Goal: Information Seeking & Learning: Learn about a topic

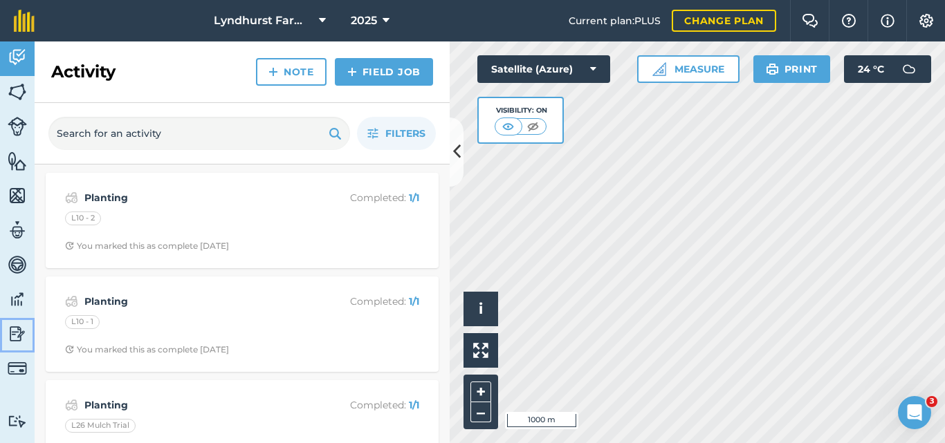
click at [13, 337] on img at bounding box center [17, 334] width 19 height 21
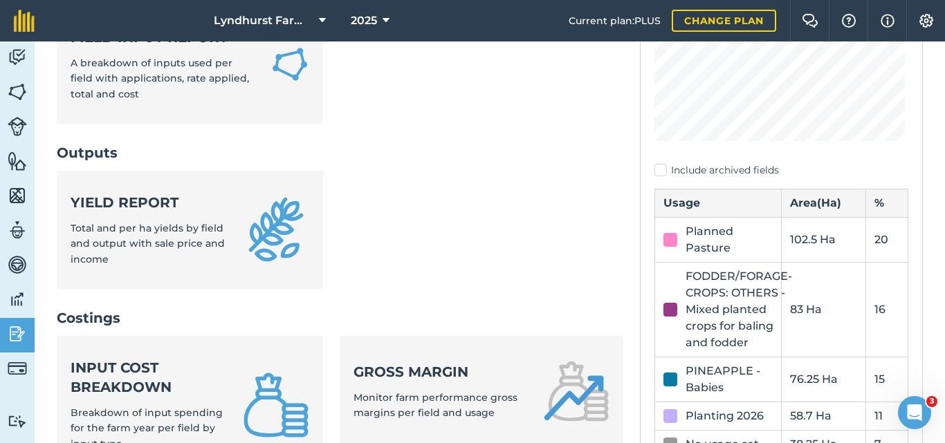
scroll to position [295, 0]
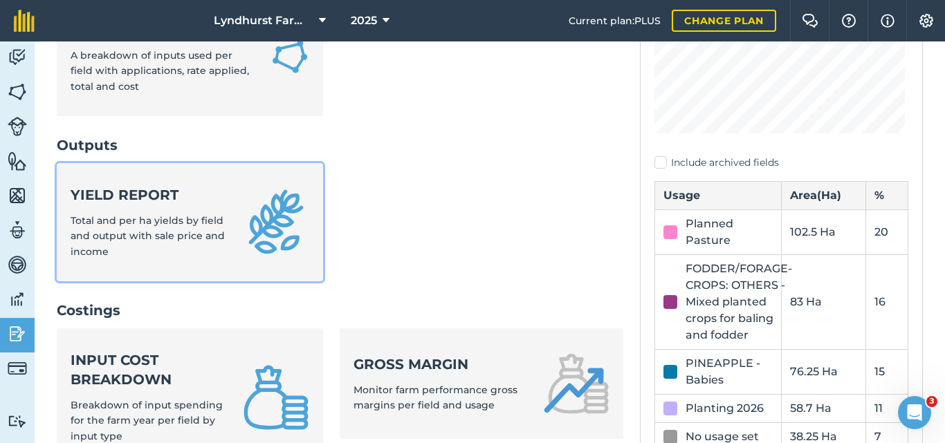
click at [178, 232] on span "Total and per ha yields by field and output with sale price and income" at bounding box center [148, 236] width 154 height 44
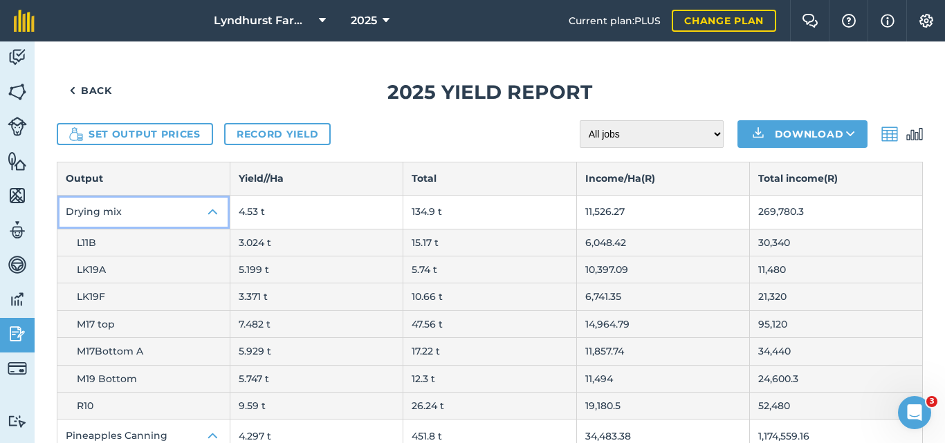
click at [216, 207] on img at bounding box center [213, 212] width 17 height 17
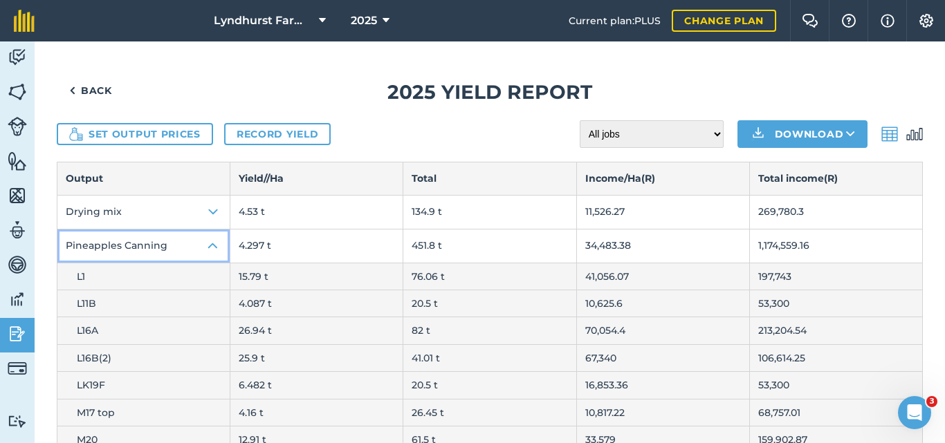
click at [212, 244] on img at bounding box center [213, 246] width 17 height 17
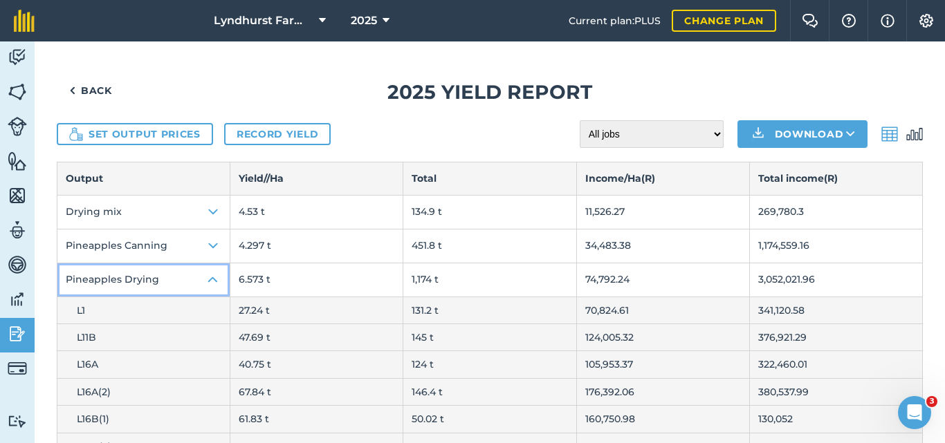
click at [209, 272] on img at bounding box center [213, 280] width 17 height 17
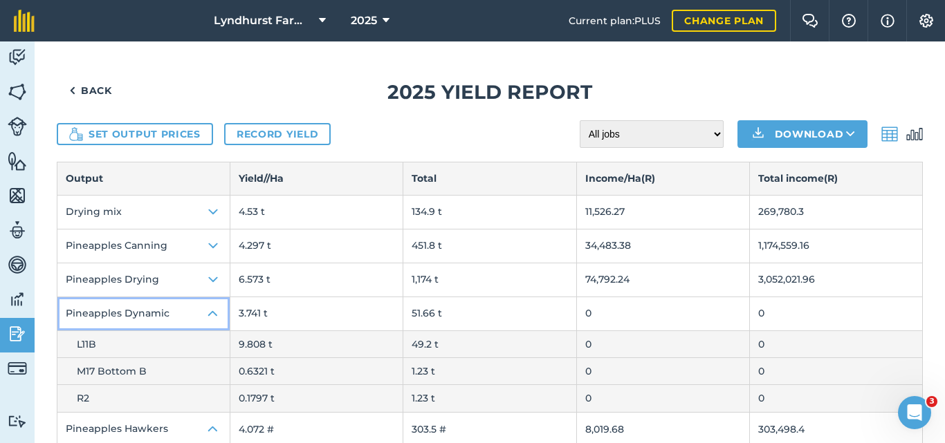
click at [210, 310] on img at bounding box center [213, 314] width 17 height 17
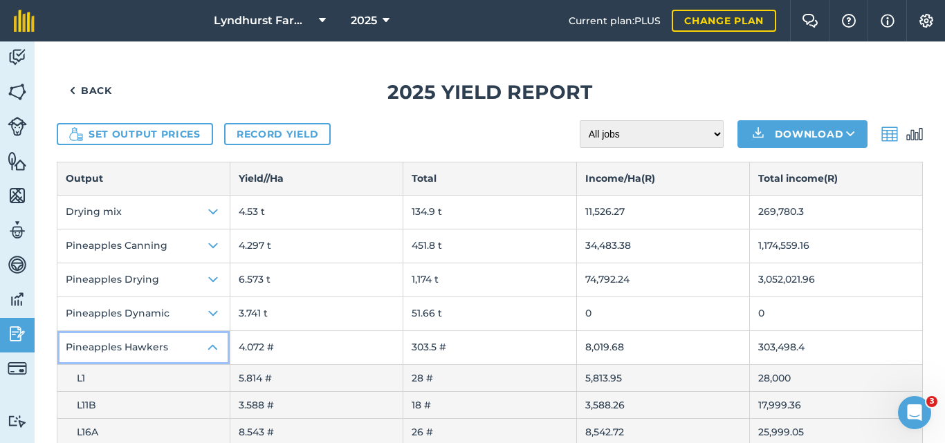
click at [212, 346] on img at bounding box center [213, 348] width 17 height 17
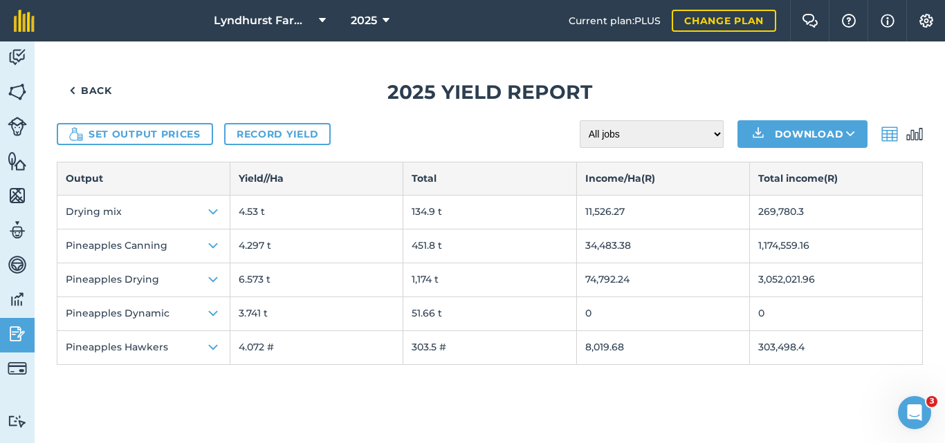
click at [423, 74] on div "Back 2025 Yield report Set output prices Record yield All jobs Incomplete jobs …" at bounding box center [490, 242] width 910 height 402
